Goal: Find specific page/section: Find specific page/section

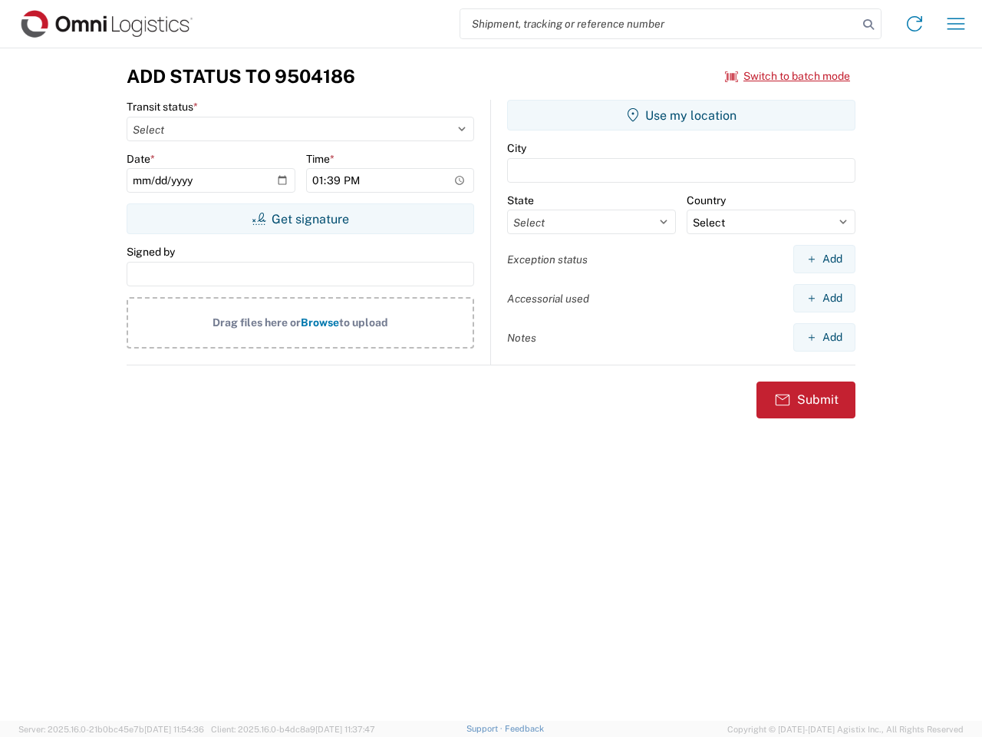
click at [659, 24] on input "search" at bounding box center [660, 23] width 398 height 29
click at [869, 25] on icon at bounding box center [868, 24] width 21 height 21
click at [915, 24] on icon at bounding box center [915, 24] width 25 height 25
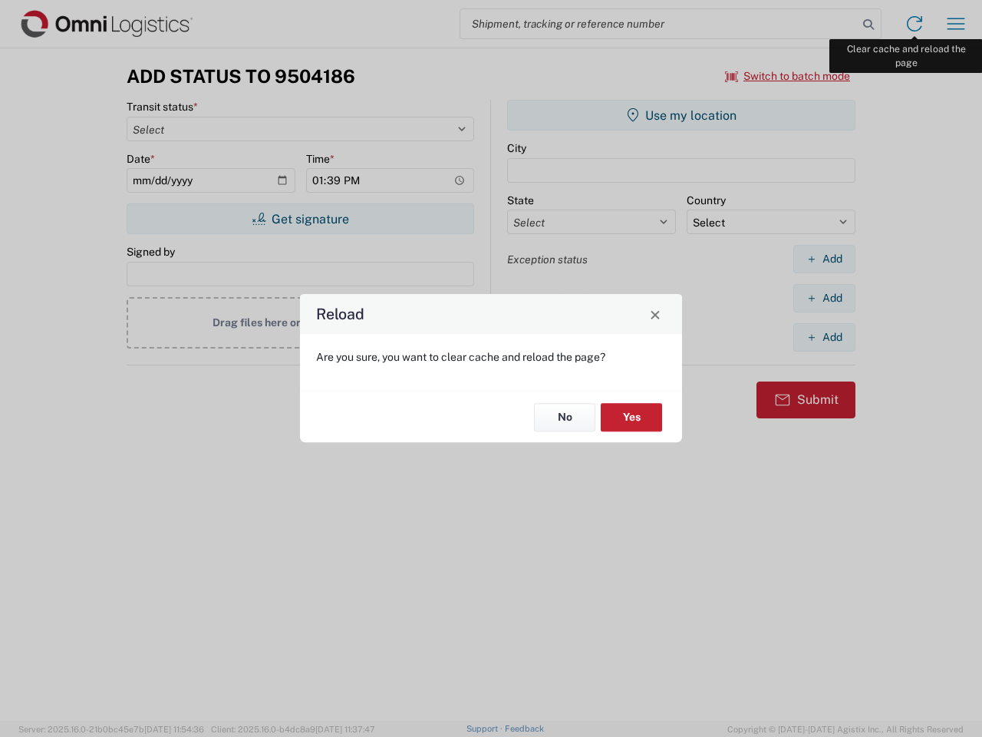
click at [956, 24] on div "Reload Are you sure, you want to clear cache and reload the page? No Yes" at bounding box center [491, 368] width 982 height 737
click at [788, 76] on div "Reload Are you sure, you want to clear cache and reload the page? No Yes" at bounding box center [491, 368] width 982 height 737
click at [300, 219] on div "Reload Are you sure, you want to clear cache and reload the page? No Yes" at bounding box center [491, 368] width 982 height 737
click at [682, 115] on div "Reload Are you sure, you want to clear cache and reload the page? No Yes" at bounding box center [491, 368] width 982 height 737
click at [824, 259] on div "Reload Are you sure, you want to clear cache and reload the page? No Yes" at bounding box center [491, 368] width 982 height 737
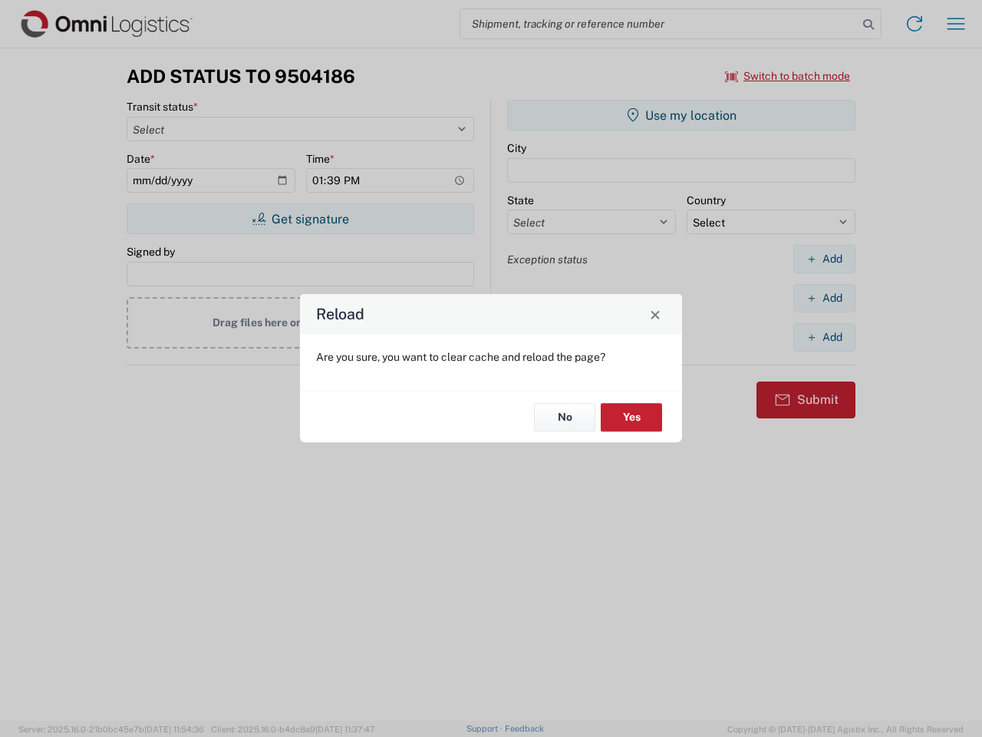
click at [824, 298] on div "Reload Are you sure, you want to clear cache and reload the page? No Yes" at bounding box center [491, 368] width 982 height 737
click at [824, 337] on div "Reload Are you sure, you want to clear cache and reload the page? No Yes" at bounding box center [491, 368] width 982 height 737
